Goal: Task Accomplishment & Management: Manage account settings

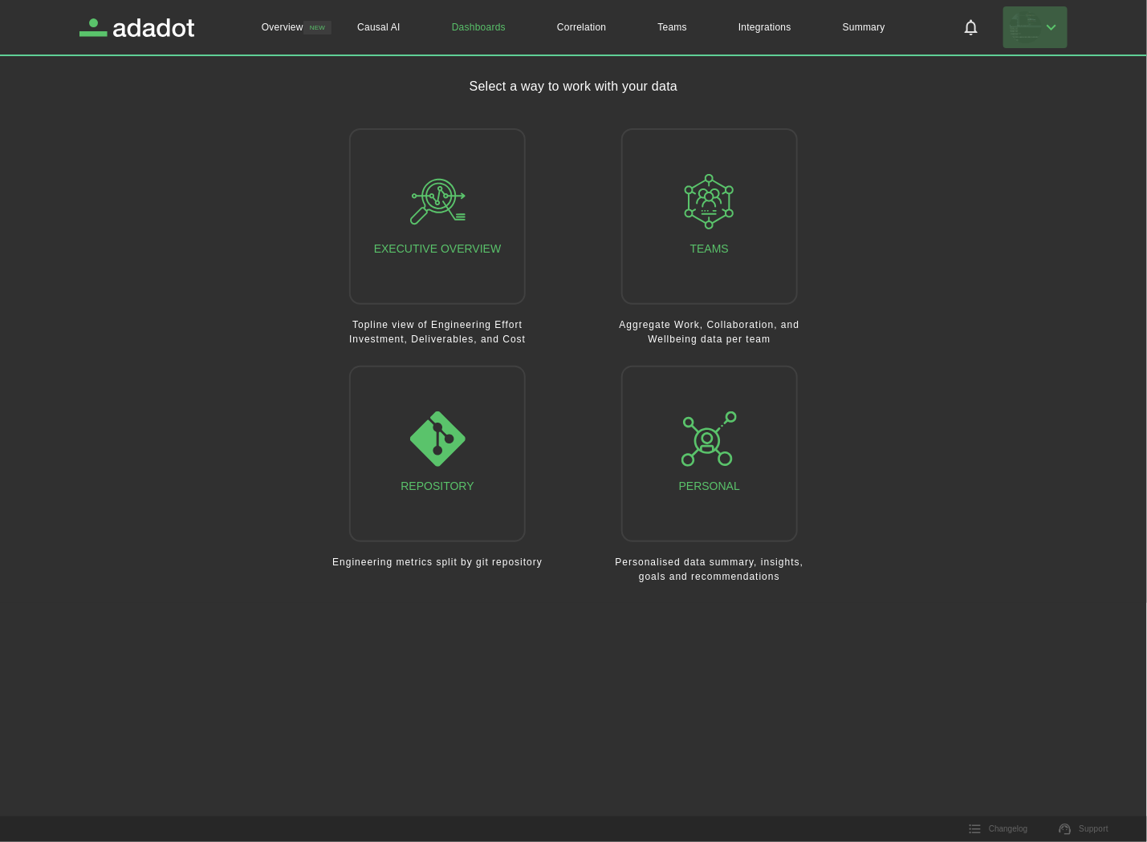
click at [1043, 14] on button "button" at bounding box center [1035, 27] width 64 height 42
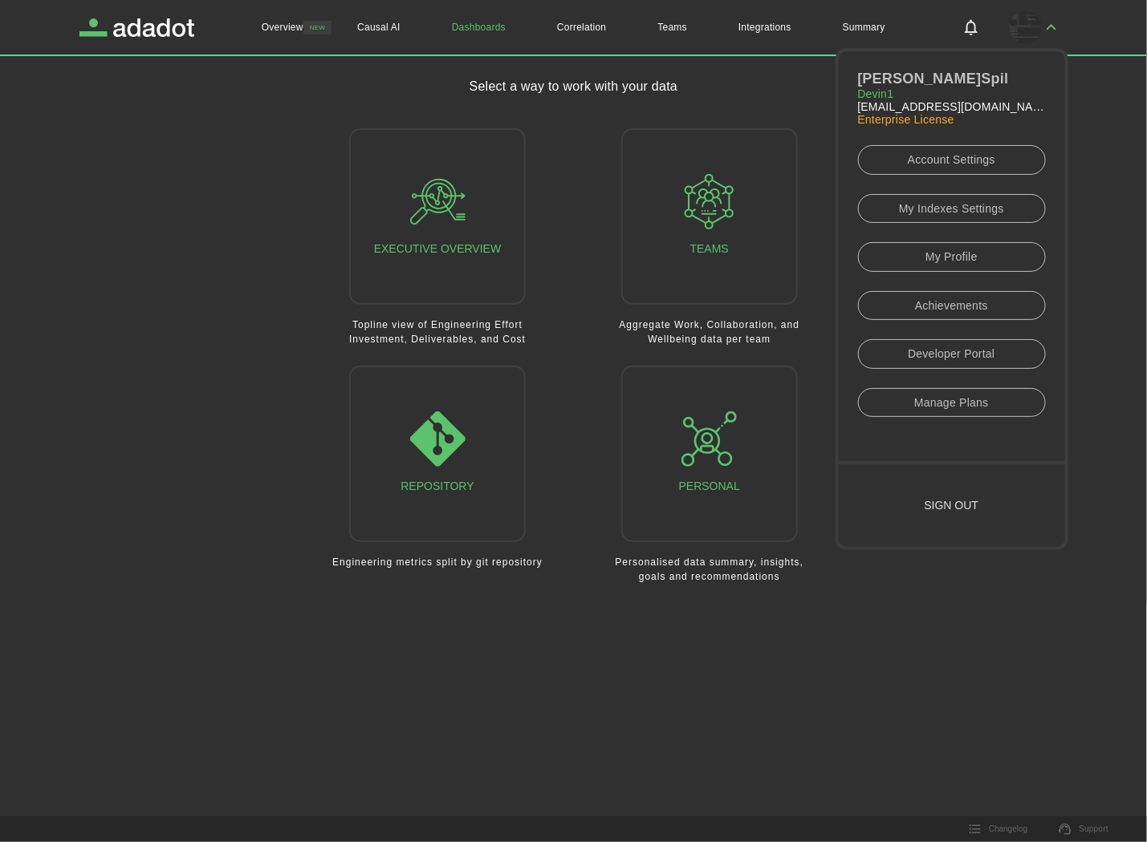
click at [982, 501] on button "Sign out" at bounding box center [951, 506] width 226 height 83
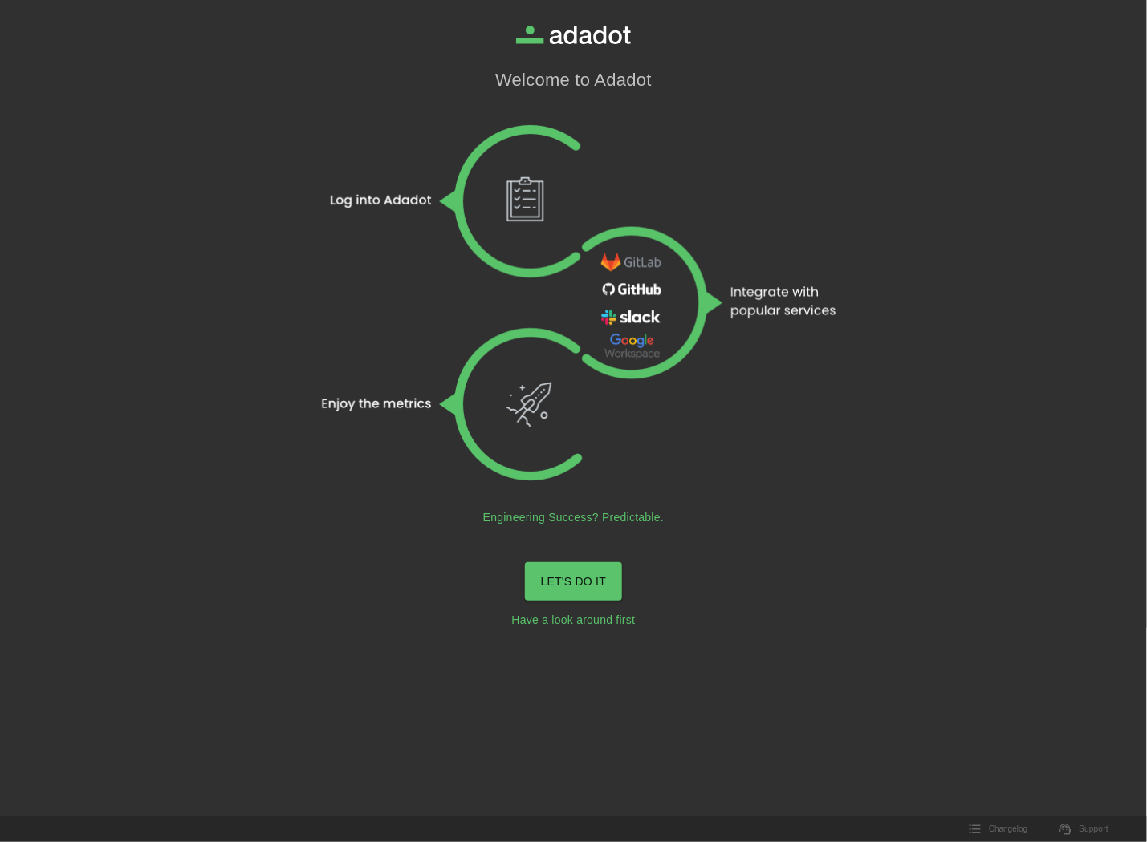
click at [562, 582] on link "LET'S DO IT" at bounding box center [574, 581] width 98 height 39
